Goal: Check status: Check status

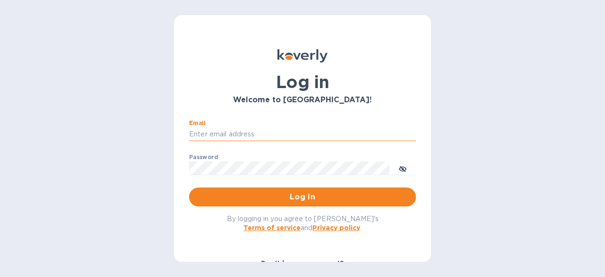
click at [270, 136] on input "Email" at bounding box center [302, 134] width 227 height 14
type input "[PERSON_NAME][EMAIL_ADDRESS][DOMAIN_NAME]"
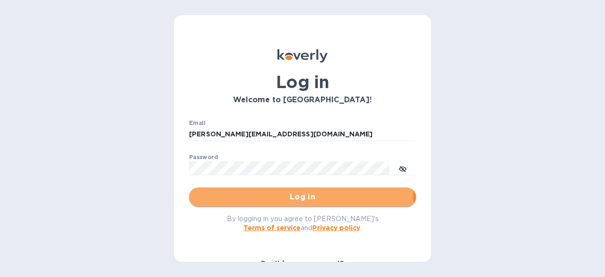
click at [233, 205] on button "Log in" at bounding box center [302, 196] width 227 height 19
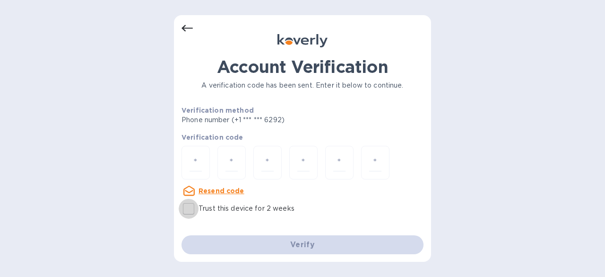
click at [185, 203] on input "Trust this device for 2 weeks" at bounding box center [189, 209] width 20 height 20
checkbox input "true"
click at [191, 168] on input "number" at bounding box center [196, 162] width 12 height 17
type input "8"
type input "6"
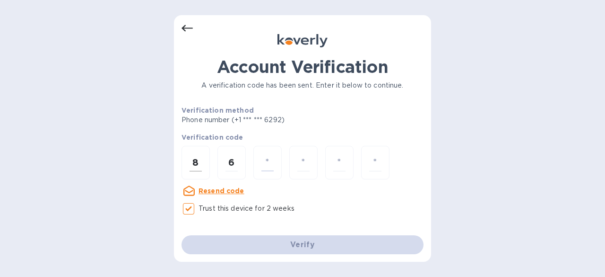
type input "1"
type input "0"
type input "2"
type input "8"
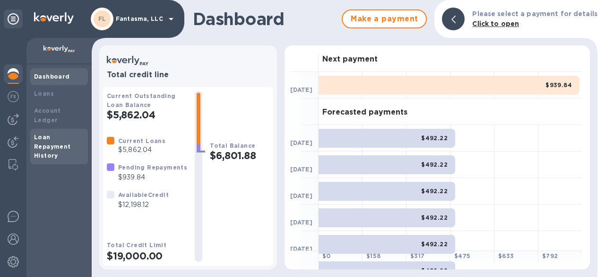
click at [60, 136] on b "Loan Repayment History" at bounding box center [52, 146] width 37 height 26
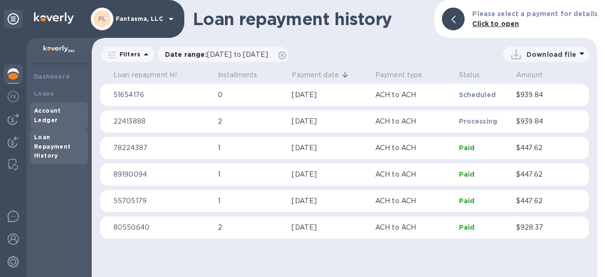
click at [61, 110] on b "Account Ledger" at bounding box center [47, 115] width 27 height 17
